Goal: Use online tool/utility: Use online tool/utility

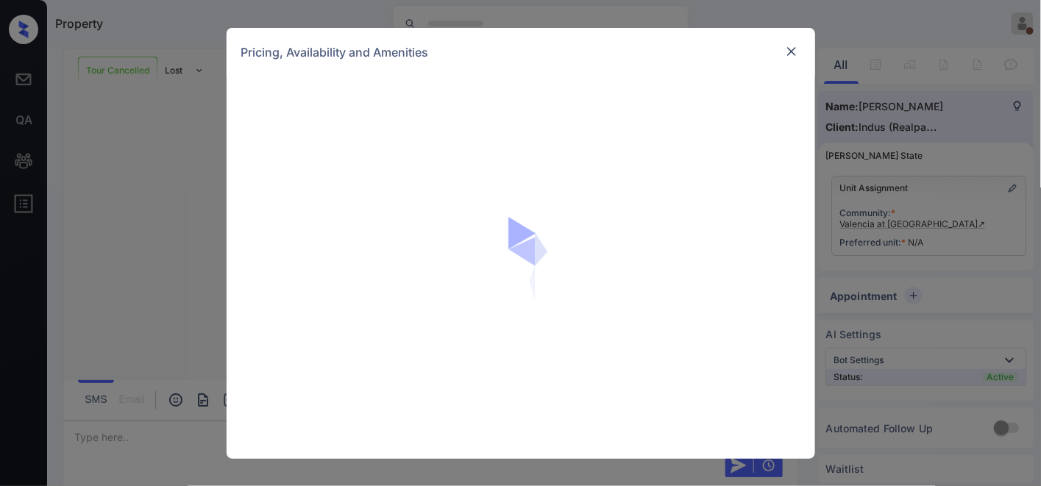
scroll to position [2369, 0]
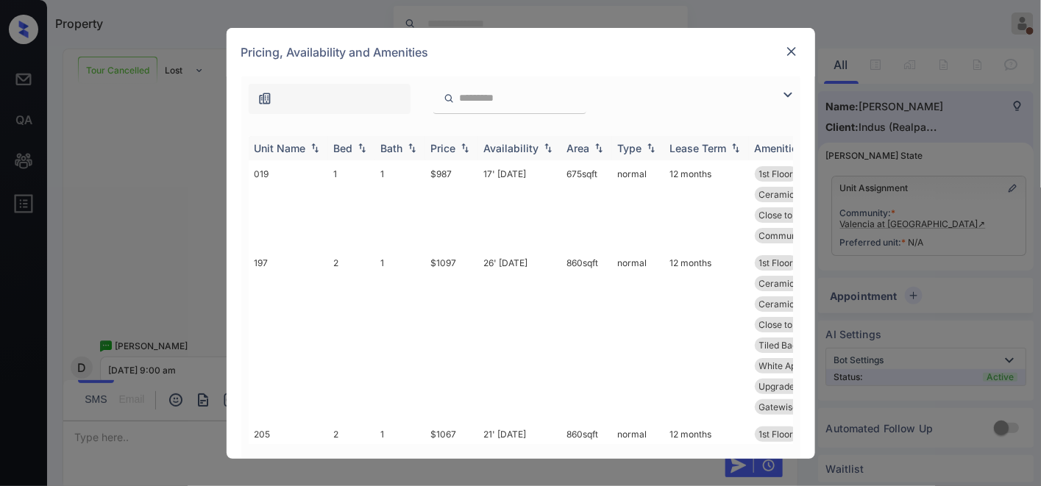
click at [442, 143] on div "Price" at bounding box center [443, 148] width 25 height 13
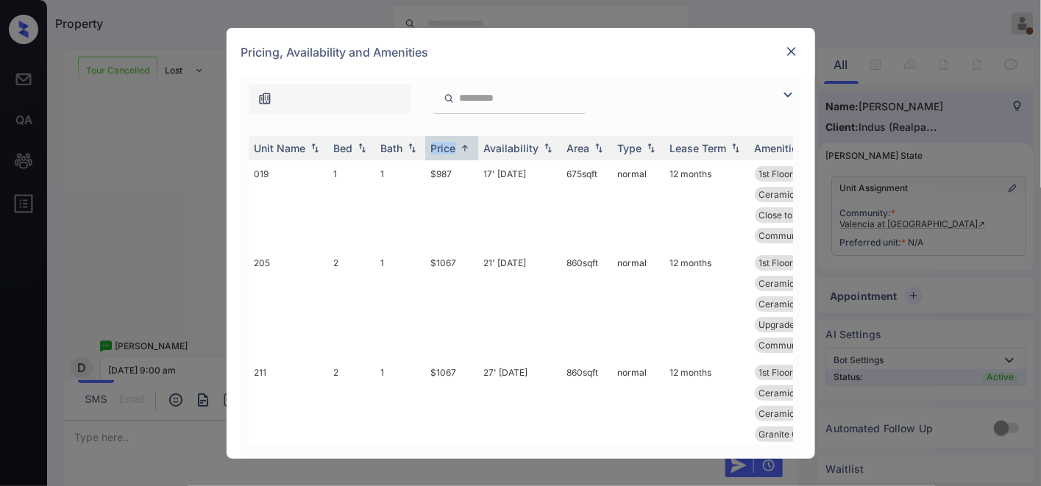
click at [783, 97] on img at bounding box center [788, 95] width 18 height 18
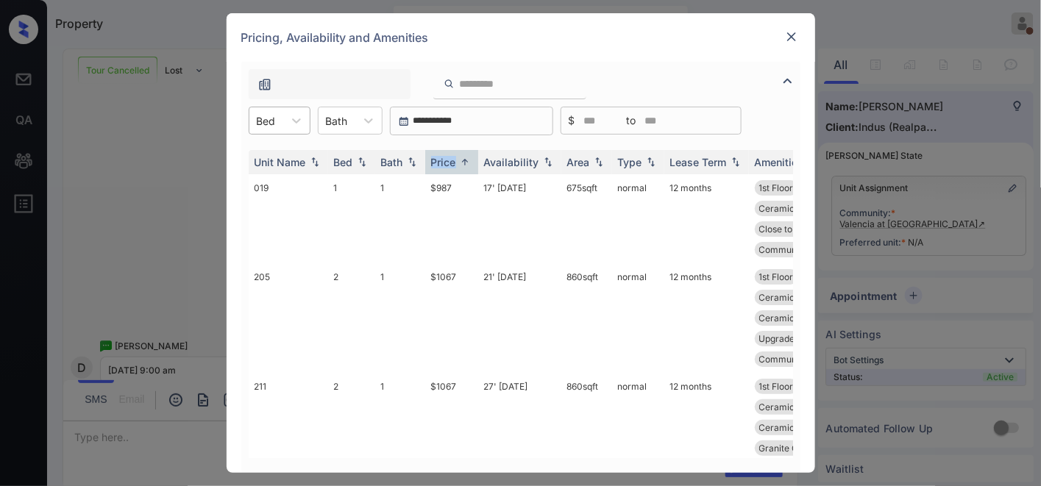
click at [282, 128] on div "Bed" at bounding box center [266, 120] width 34 height 21
click at [296, 211] on div "3" at bounding box center [280, 209] width 62 height 26
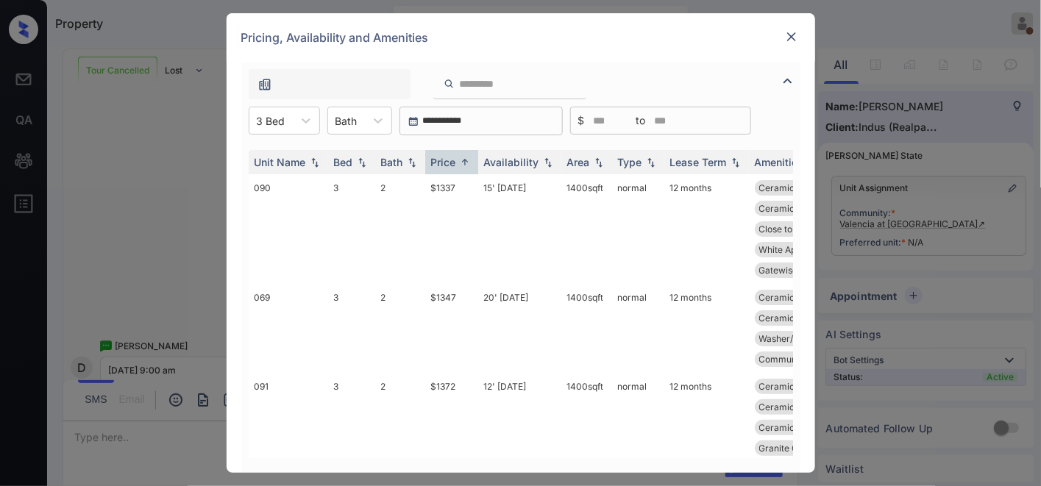
click at [792, 32] on img at bounding box center [791, 36] width 15 height 15
